Goal: Task Accomplishment & Management: Manage account settings

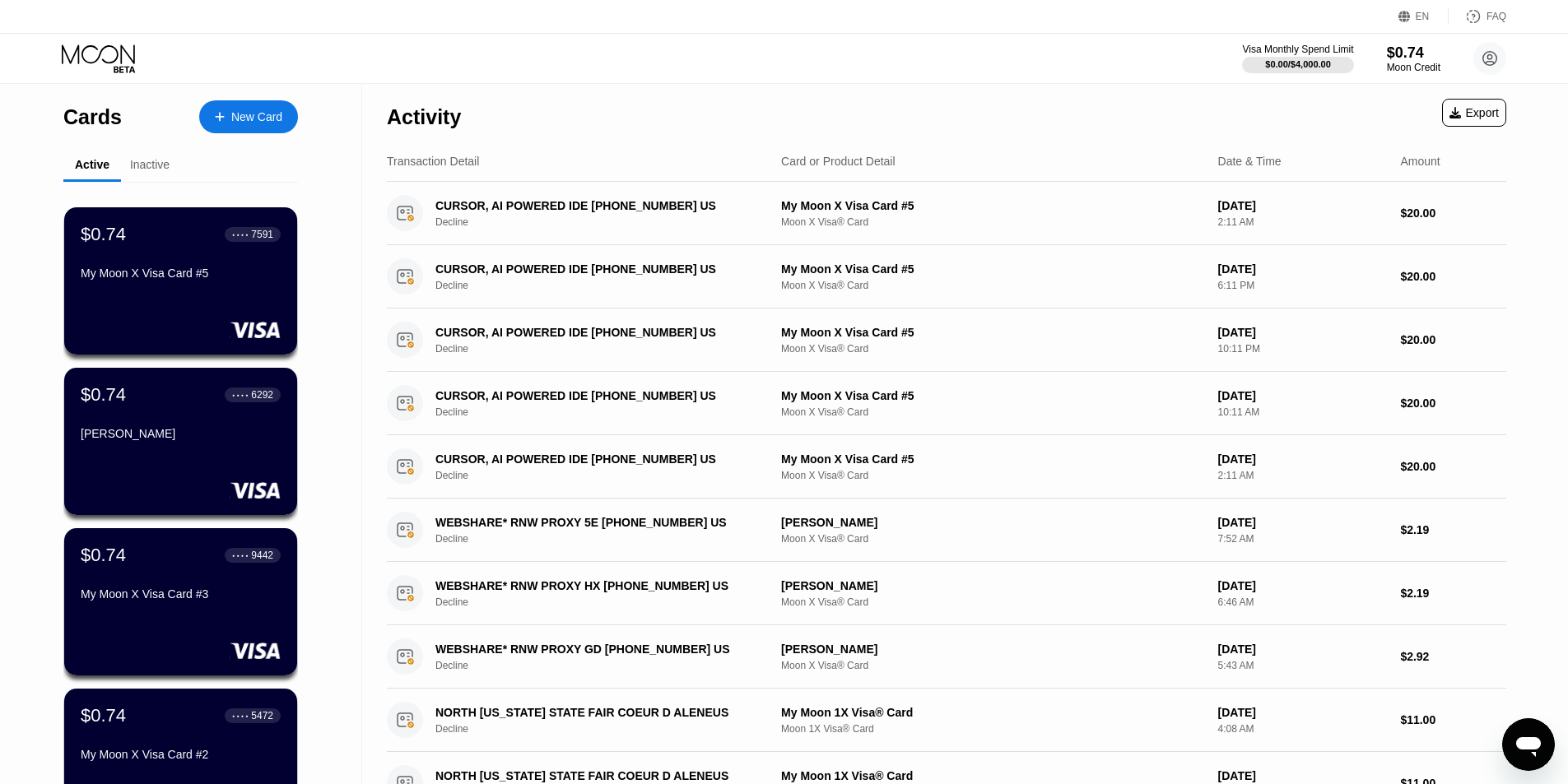
click at [260, 118] on div "New Card" at bounding box center [257, 117] width 51 height 14
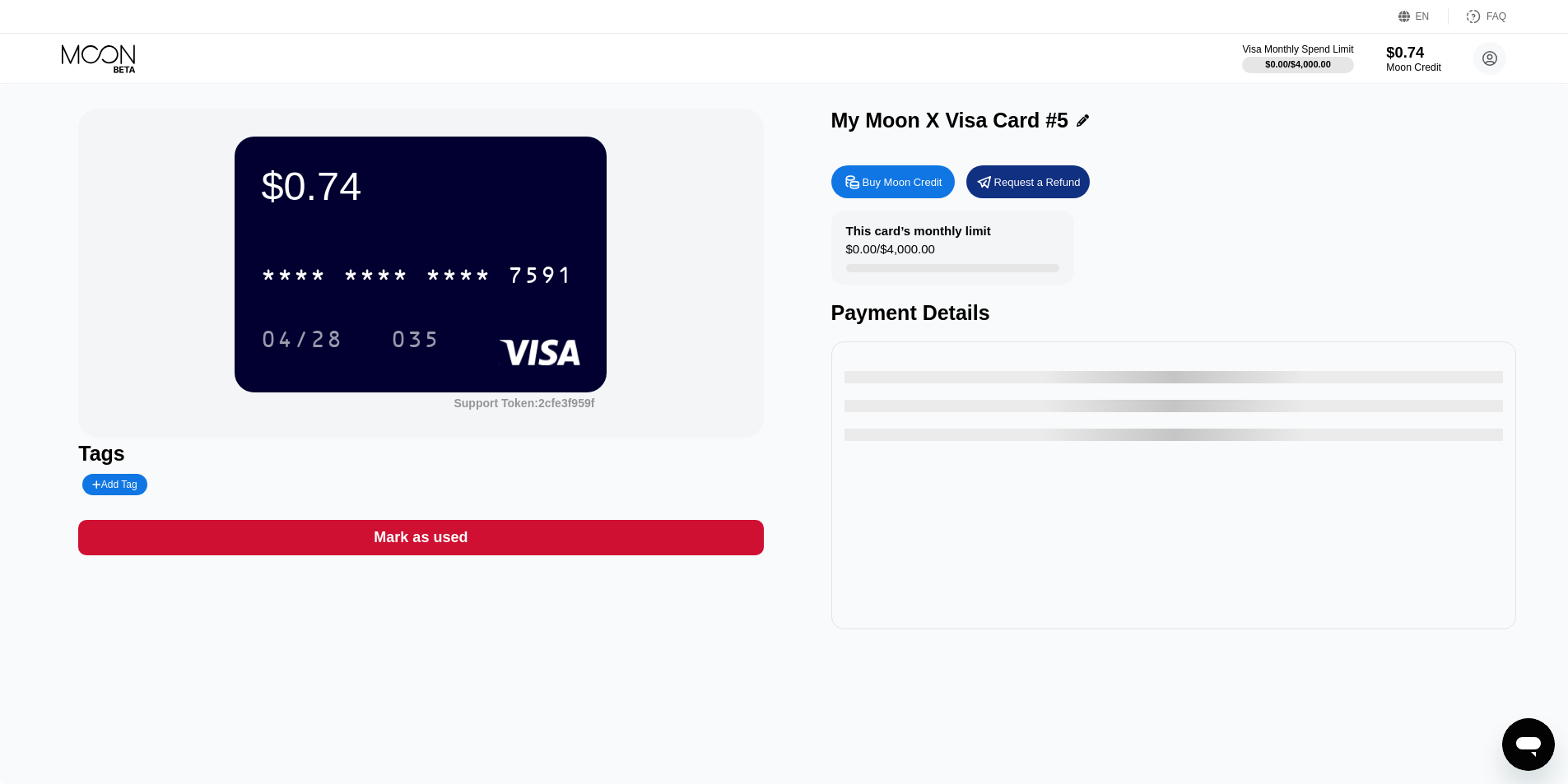
click at [1421, 67] on div "Moon Credit" at bounding box center [1413, 67] width 55 height 11
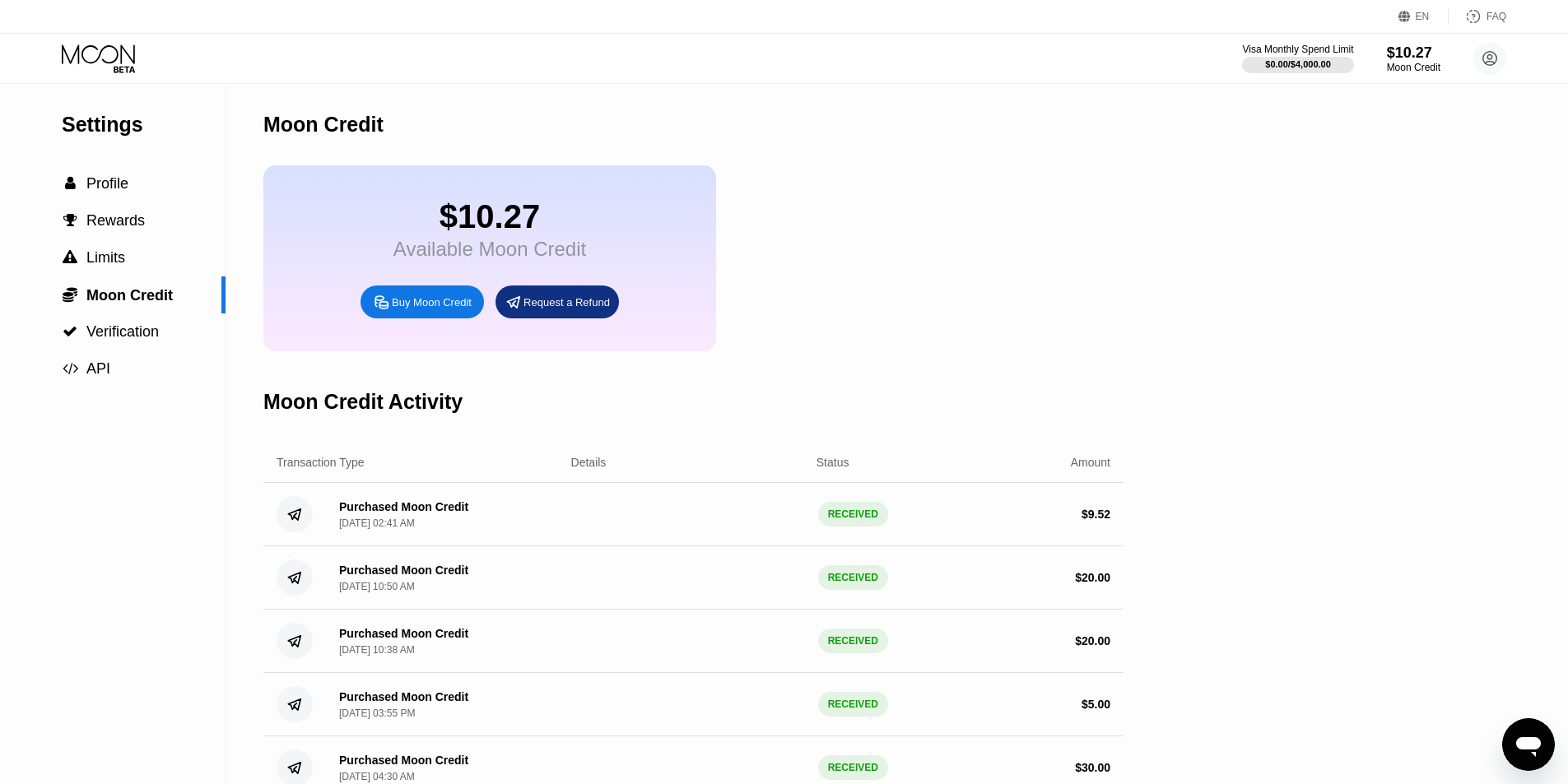
drag, startPoint x: 144, startPoint y: 58, endPoint x: 124, endPoint y: 62, distance: 20.4
click at [140, 59] on div at bounding box center [112, 59] width 101 height 29
click at [108, 64] on icon at bounding box center [100, 59] width 77 height 29
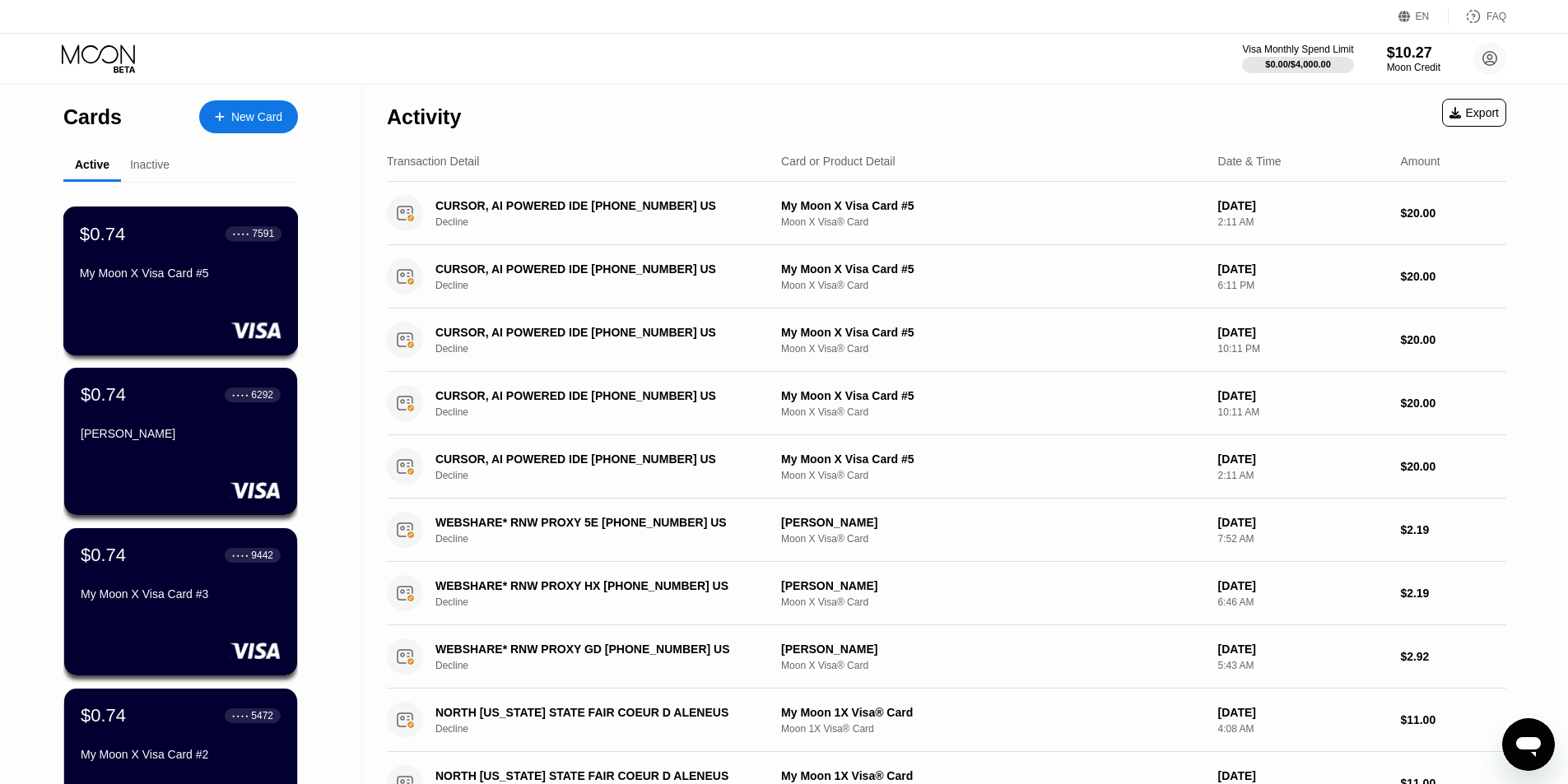
click at [147, 270] on div "$0.74 ● ● ● ● 7591 My Moon X Visa Card #5" at bounding box center [181, 255] width 202 height 63
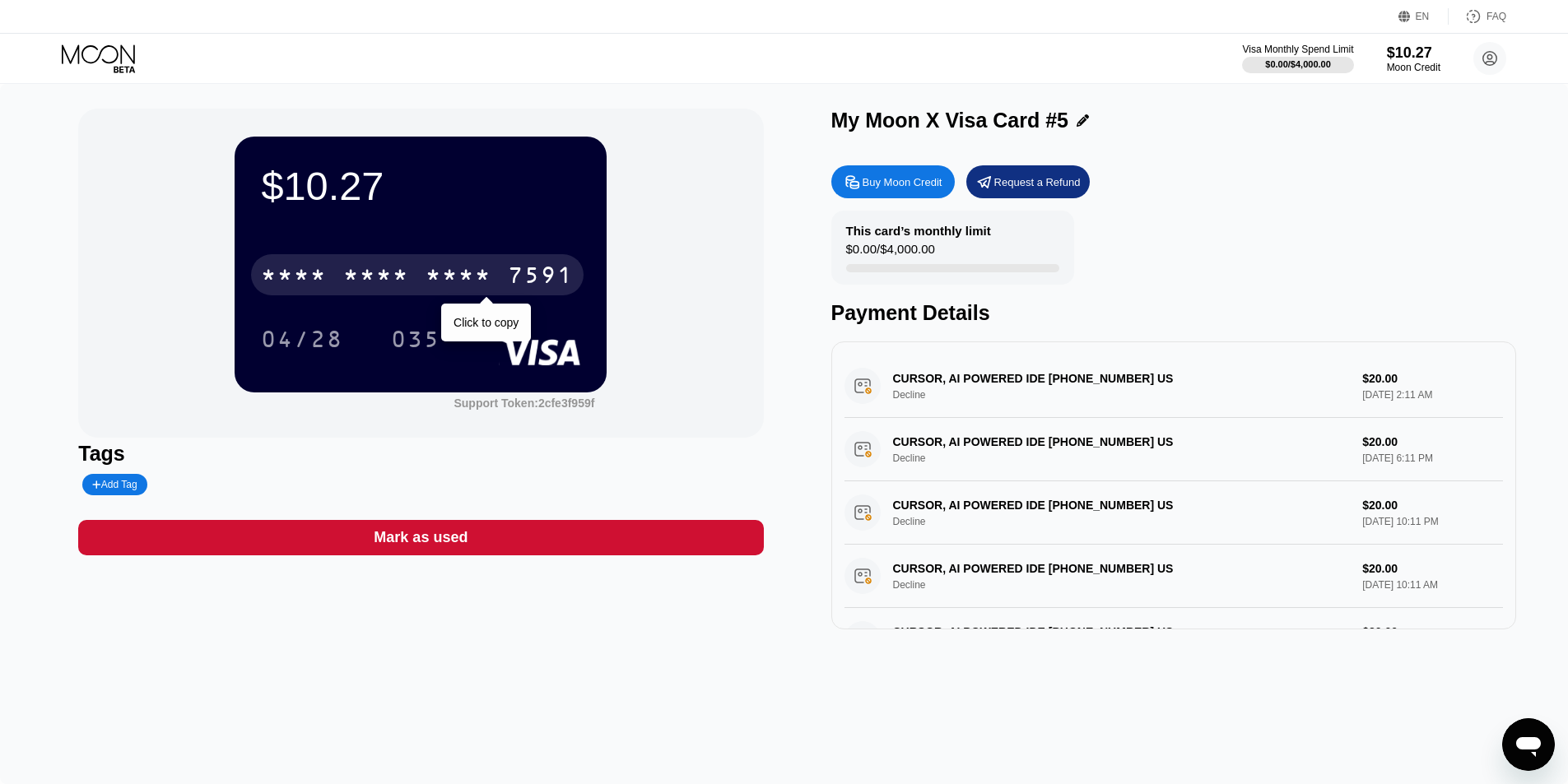
click at [518, 285] on div "7591" at bounding box center [540, 277] width 66 height 26
click at [441, 275] on div "2596" at bounding box center [458, 277] width 66 height 26
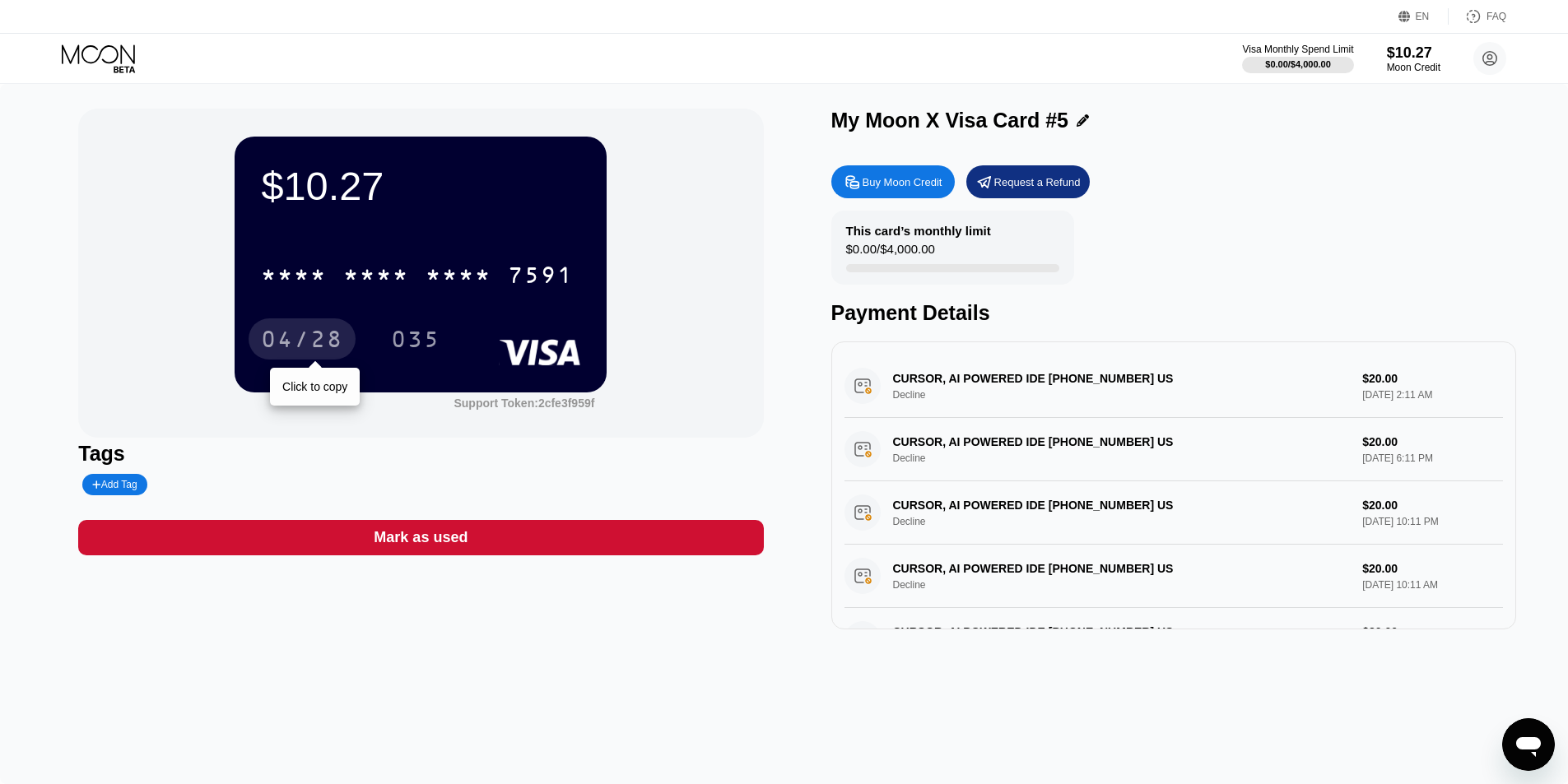
click at [282, 344] on div "04/28" at bounding box center [302, 342] width 82 height 26
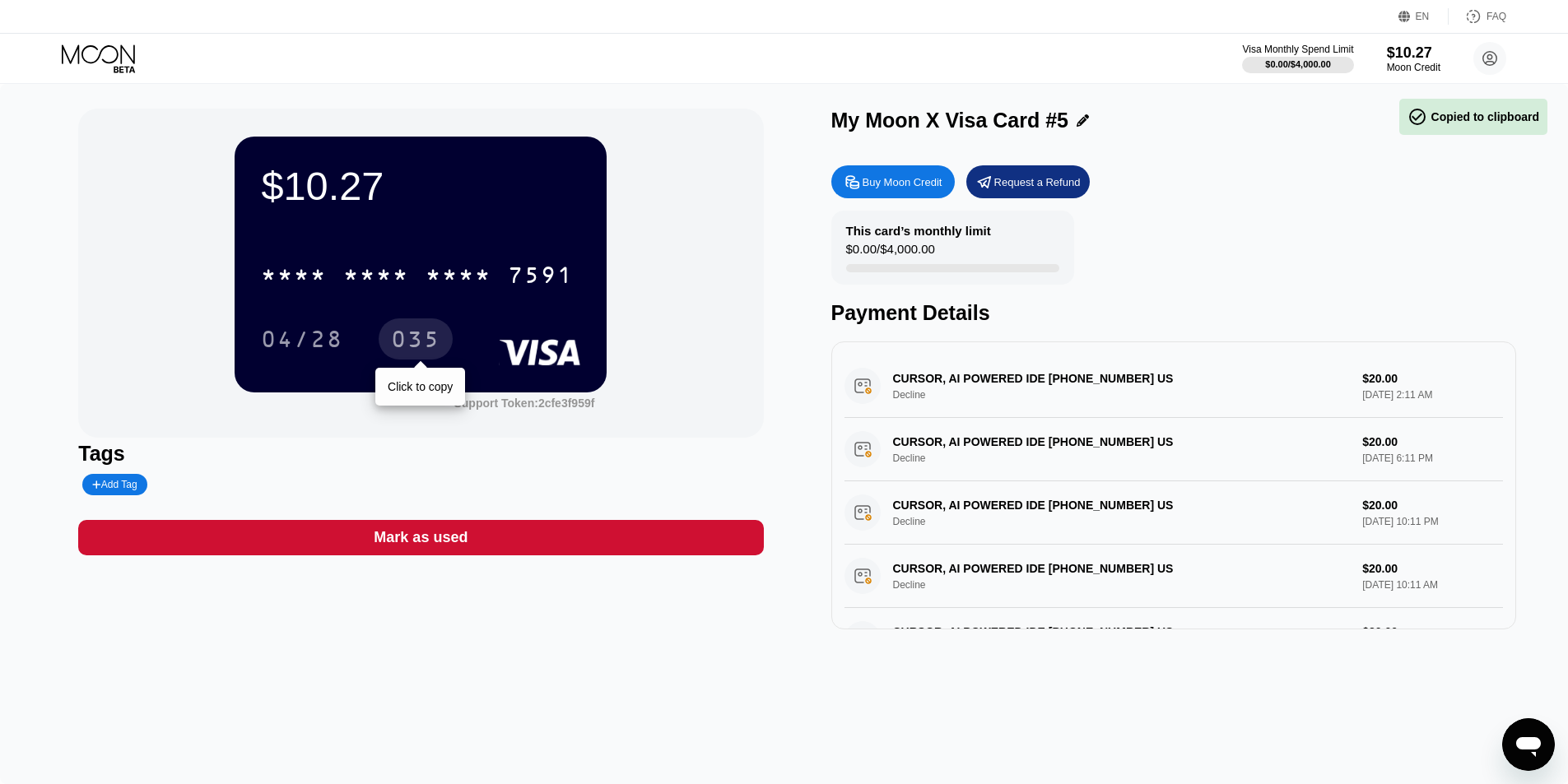
click at [407, 343] on div "035" at bounding box center [415, 342] width 49 height 26
